Goal: Information Seeking & Learning: Understand process/instructions

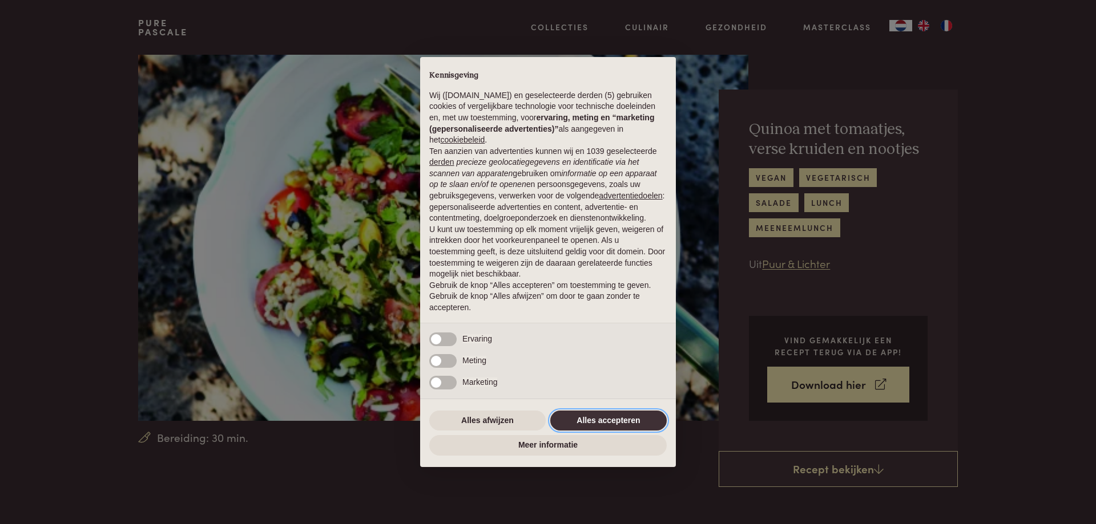
click at [588, 422] on button "Alles accepteren" at bounding box center [608, 421] width 116 height 21
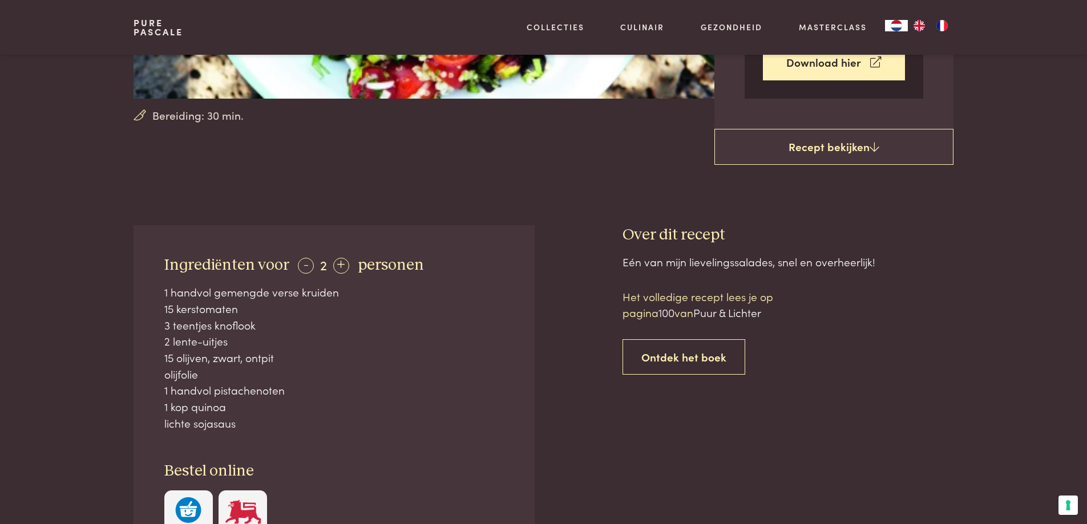
scroll to position [342, 0]
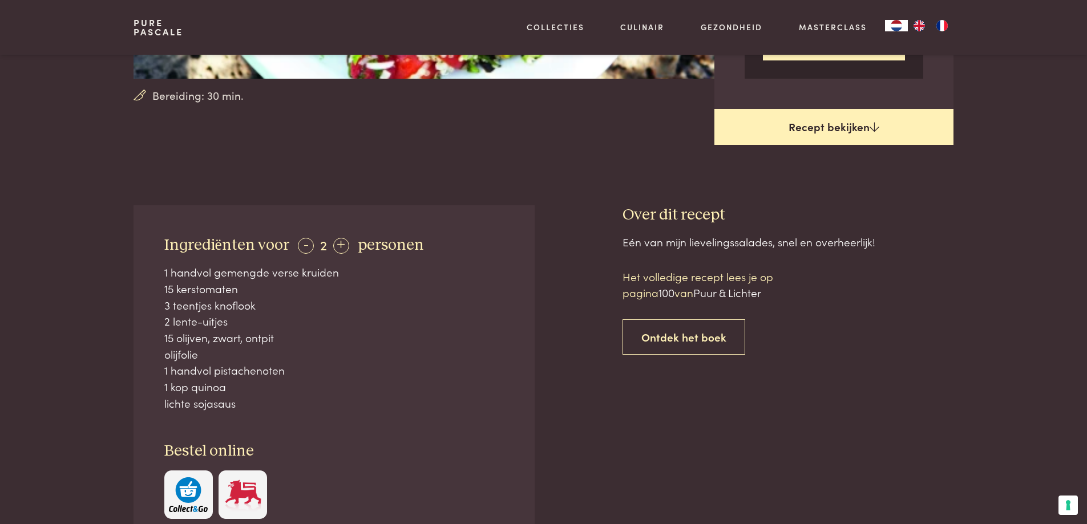
click at [811, 124] on link "Recept bekijken" at bounding box center [833, 127] width 239 height 37
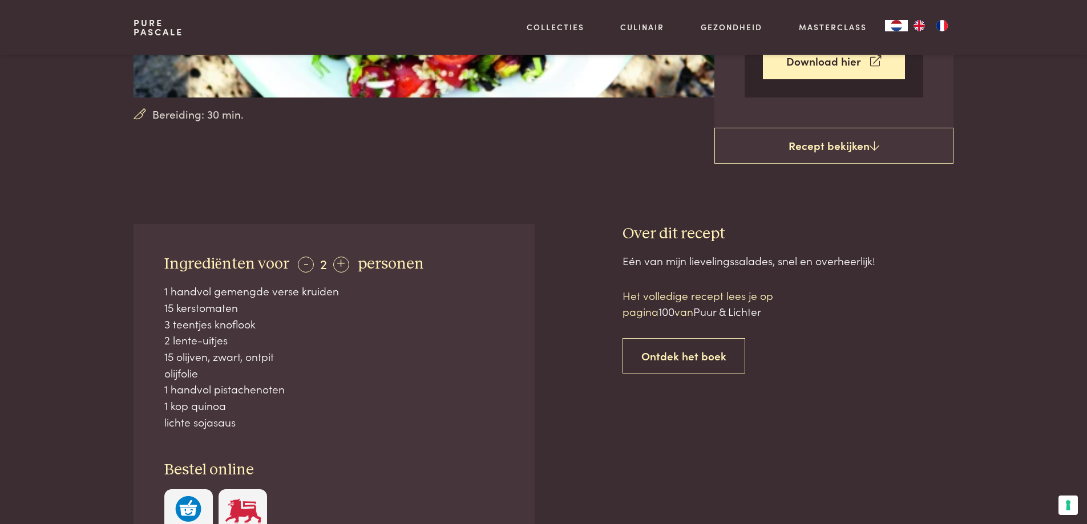
scroll to position [320, 0]
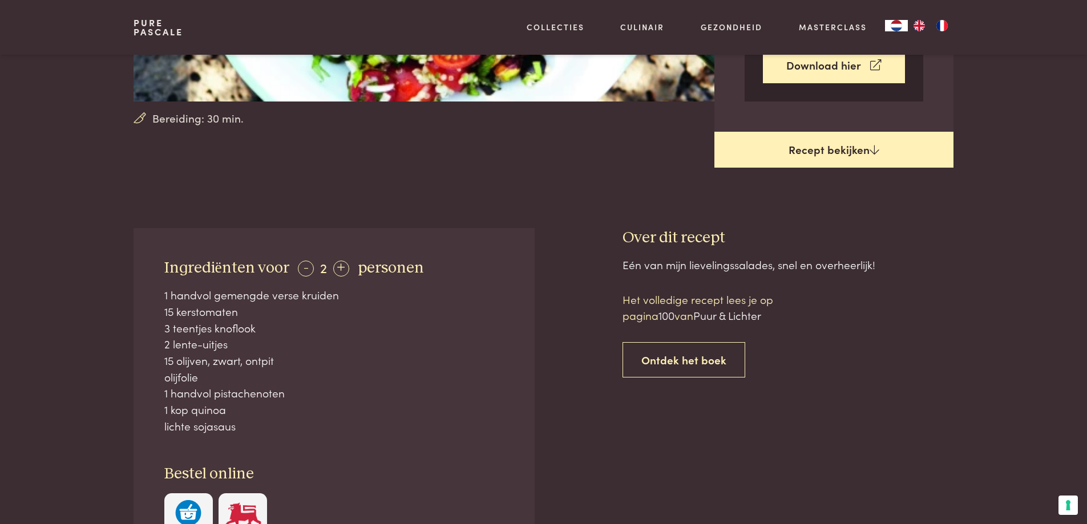
click at [826, 150] on link "Recept bekijken" at bounding box center [833, 150] width 239 height 37
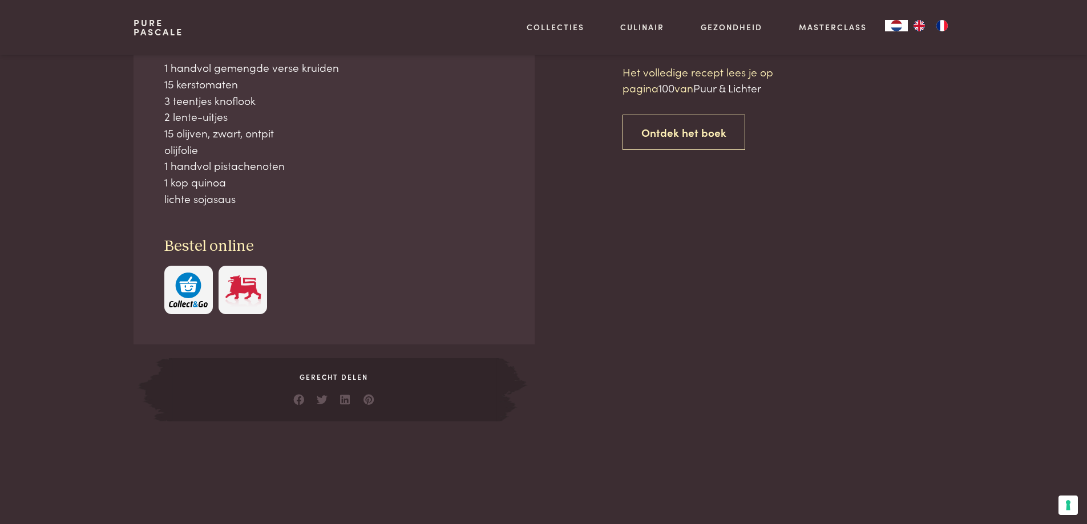
scroll to position [548, 0]
click at [663, 132] on link "Ontdek het boek" at bounding box center [684, 132] width 123 height 36
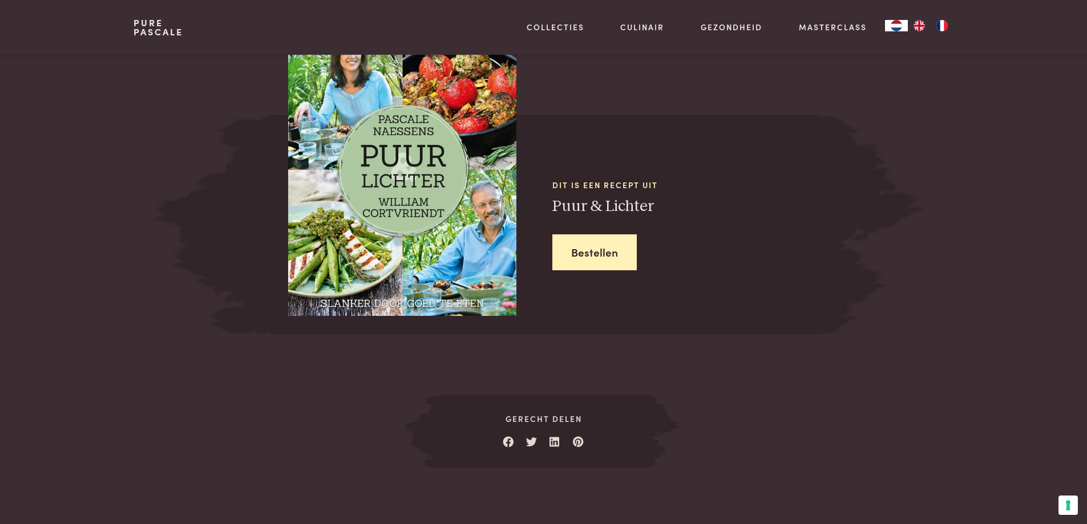
scroll to position [1090, 0]
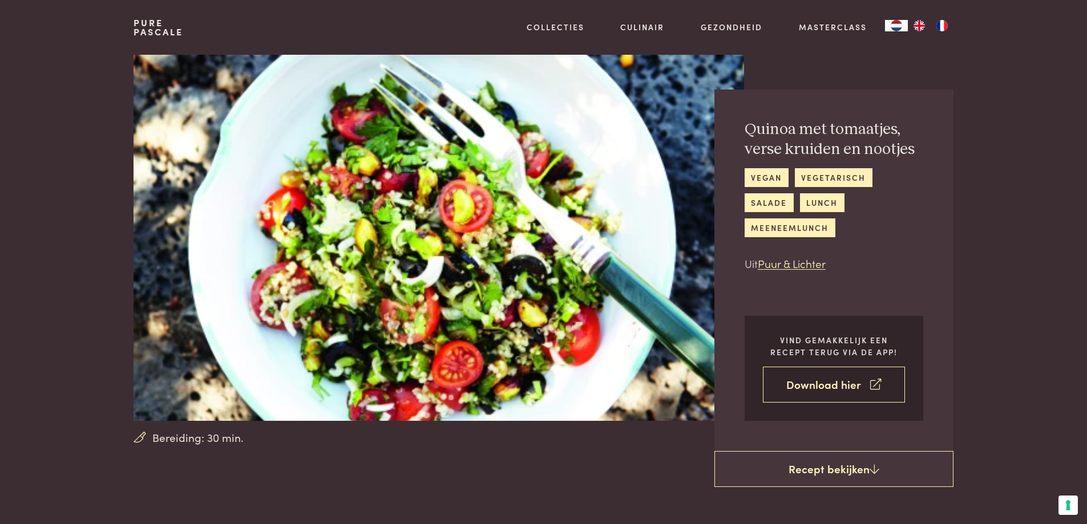
click at [838, 385] on link "Download hier" at bounding box center [834, 385] width 142 height 36
